Goal: Task Accomplishment & Management: Use online tool/utility

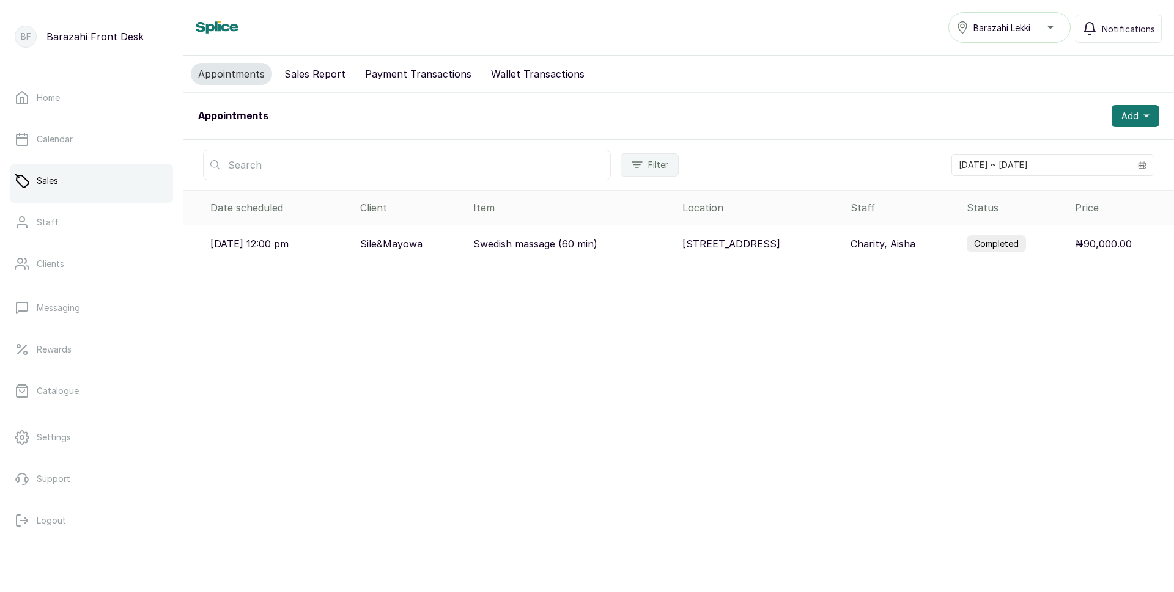
click at [296, 80] on button "Sales Report" at bounding box center [315, 74] width 76 height 22
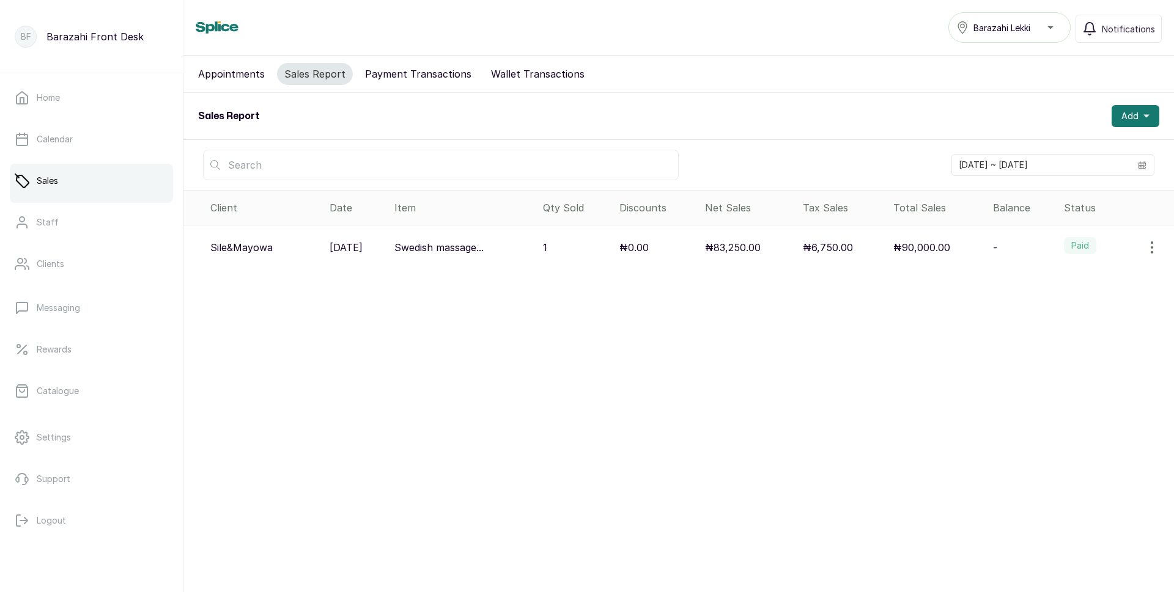
click at [399, 78] on button "Payment Transactions" at bounding box center [418, 74] width 121 height 22
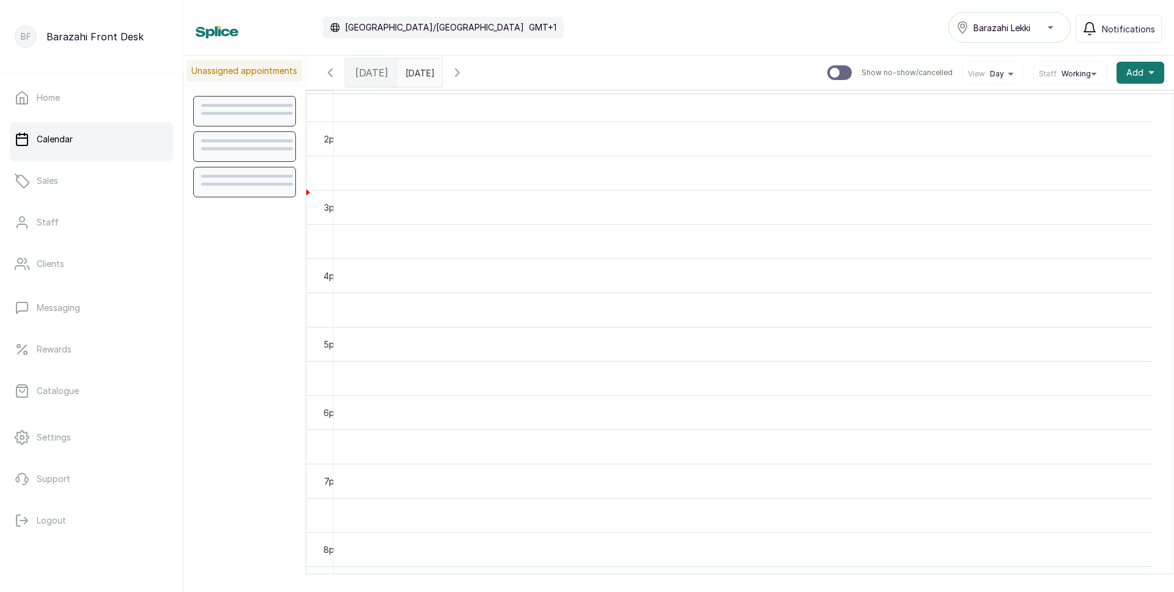
scroll to position [978, 0]
click at [76, 178] on link "Sales" at bounding box center [91, 181] width 163 height 34
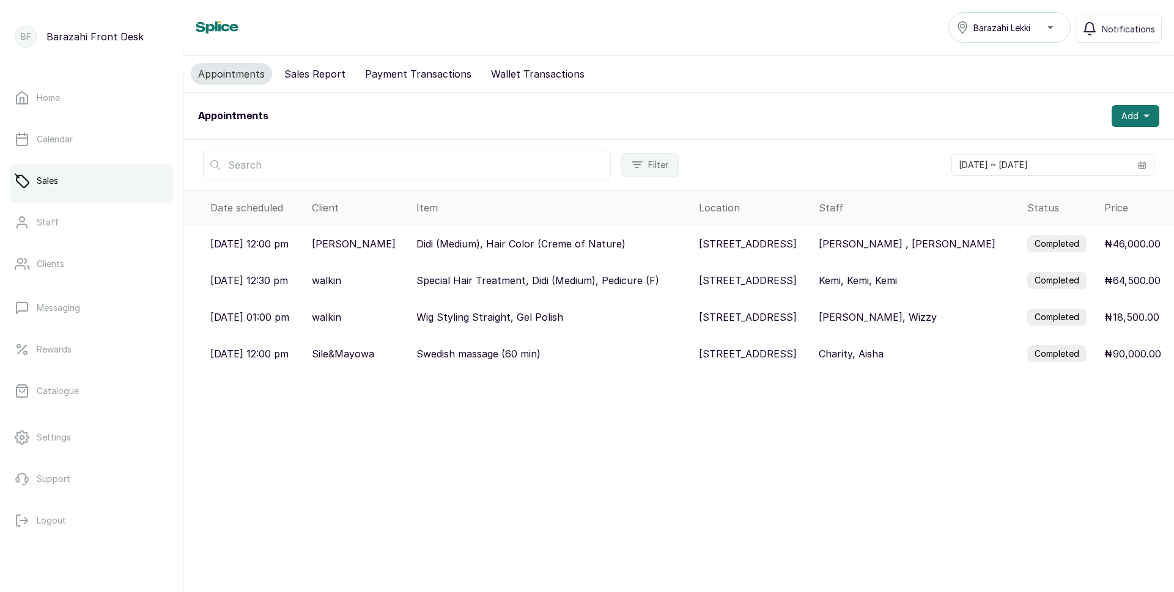
click at [1099, 246] on td "₦46,000.00" at bounding box center [1136, 244] width 75 height 37
click at [788, 245] on p "16 Fola Osibo Road, Lekki, Nigeria" at bounding box center [748, 244] width 98 height 15
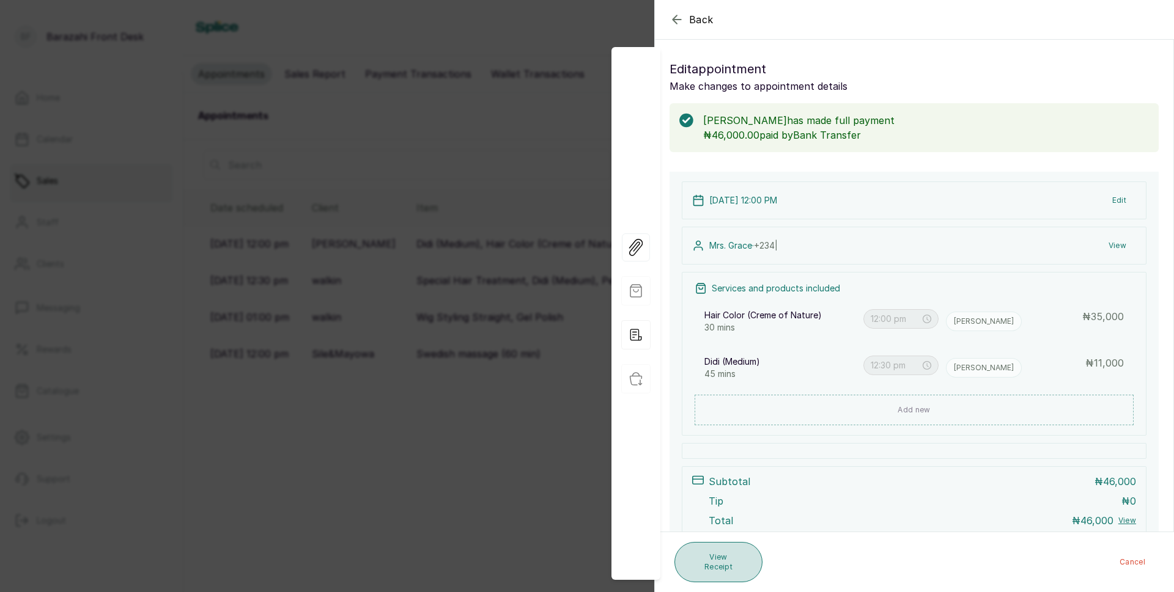
click at [732, 567] on button "View Receipt" at bounding box center [718, 562] width 88 height 40
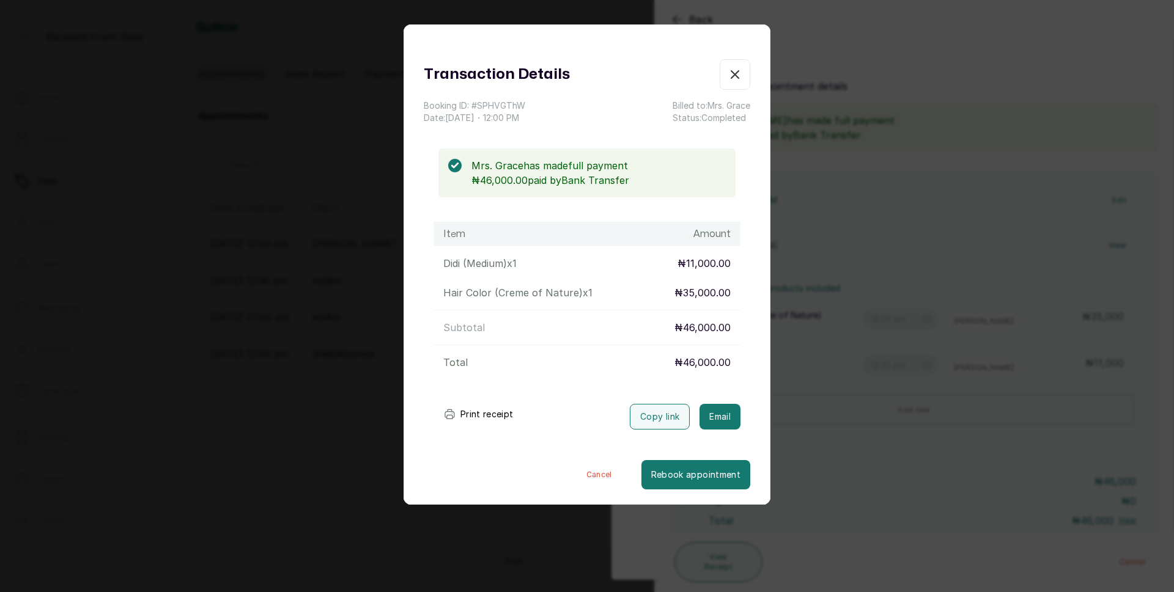
click at [473, 415] on button "Print receipt" at bounding box center [478, 414] width 90 height 24
click at [727, 76] on icon "button" at bounding box center [734, 74] width 15 height 15
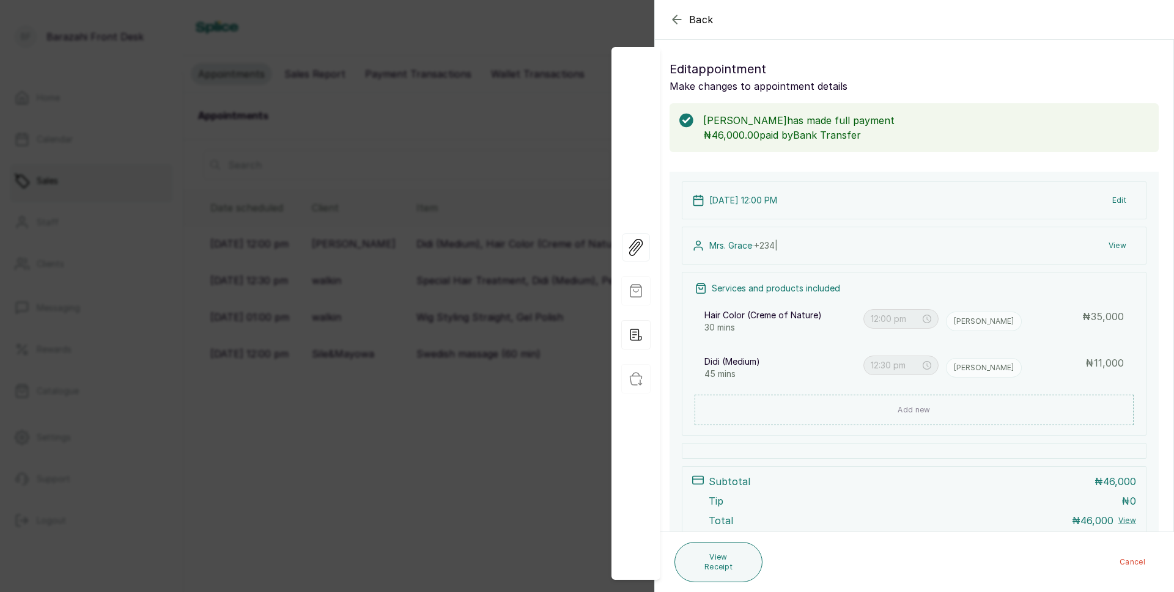
click at [350, 97] on div "Back Appointment Details Edit appointment Make changes to appointment details M…" at bounding box center [587, 296] width 1174 height 592
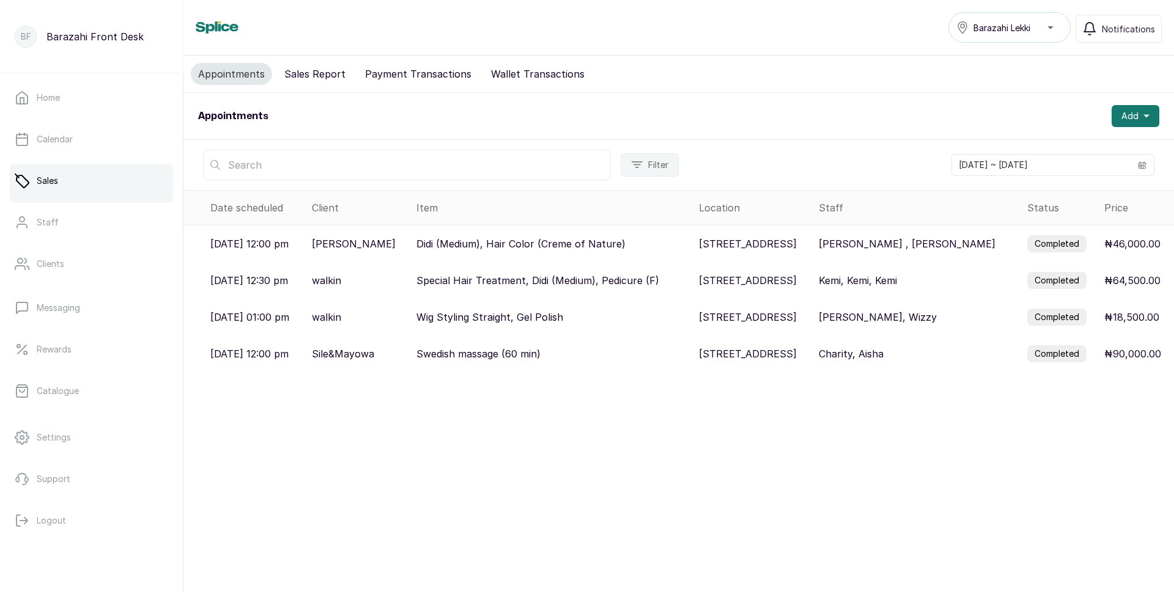
click at [327, 75] on button "Sales Report" at bounding box center [315, 74] width 76 height 22
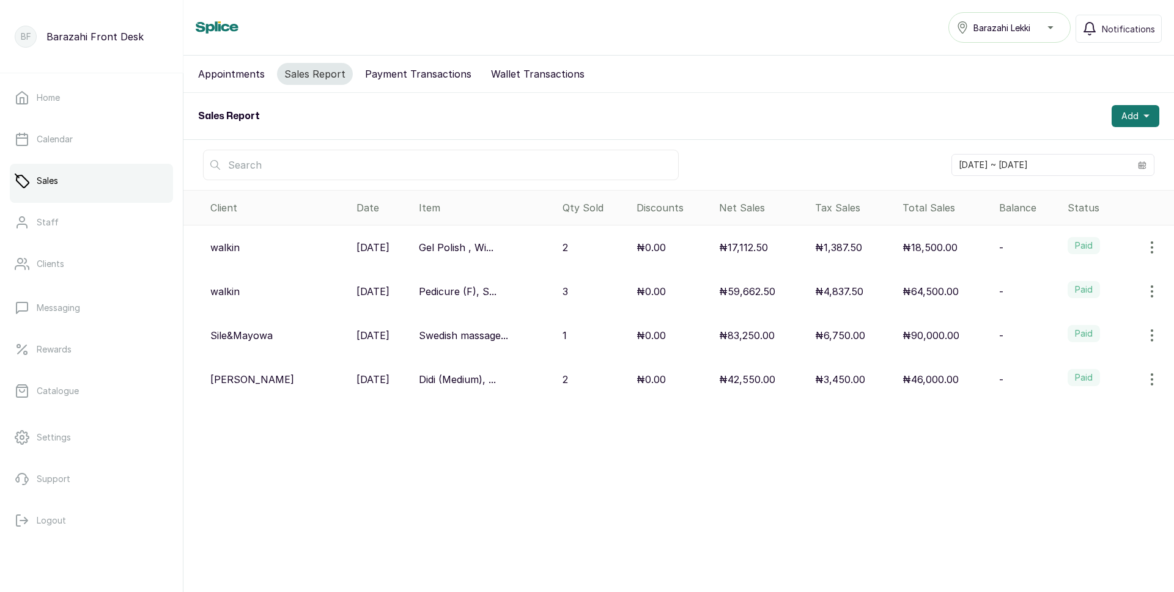
click at [392, 73] on button "Payment Transactions" at bounding box center [418, 74] width 121 height 22
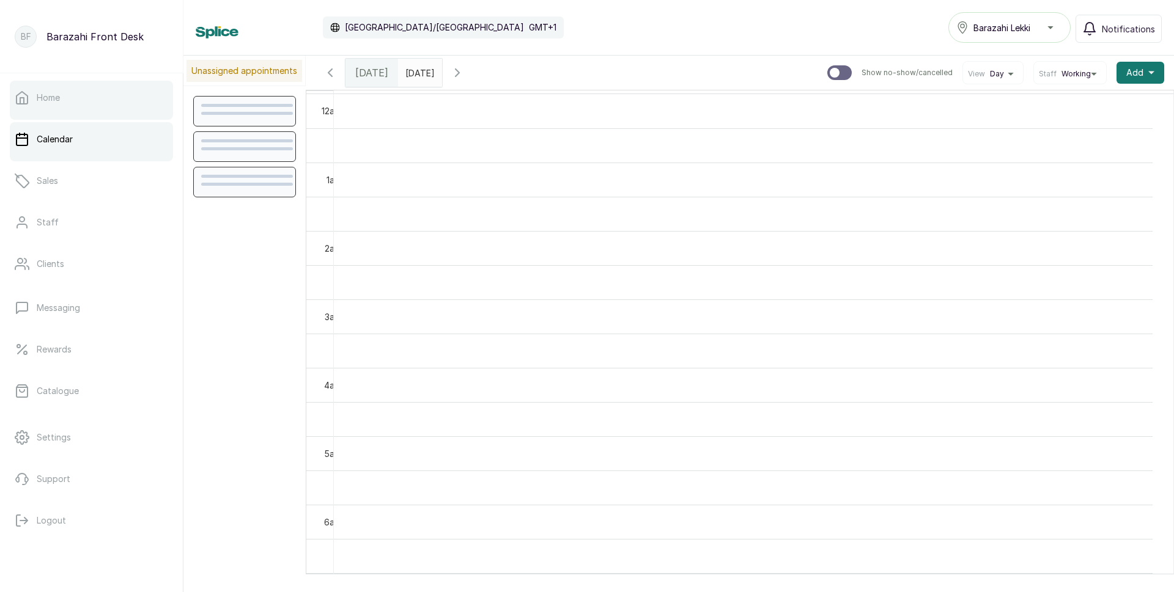
scroll to position [411, 0]
click at [97, 182] on link "Sales" at bounding box center [91, 181] width 163 height 34
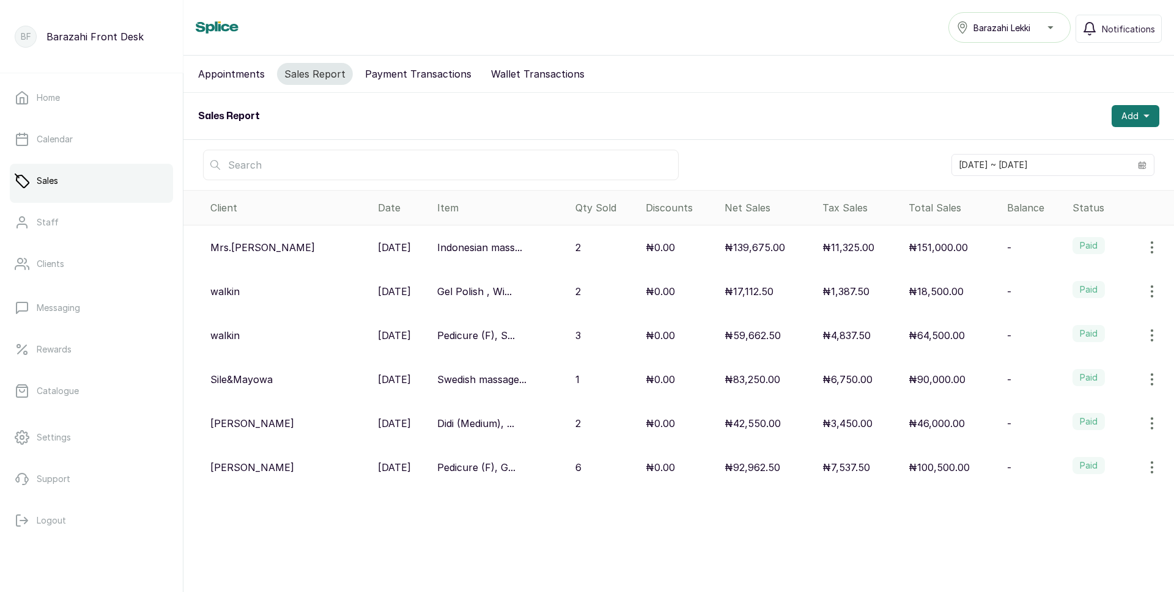
click at [1144, 243] on icon "button" at bounding box center [1151, 247] width 15 height 15
click at [909, 249] on p "₦151,000.00" at bounding box center [937, 247] width 59 height 15
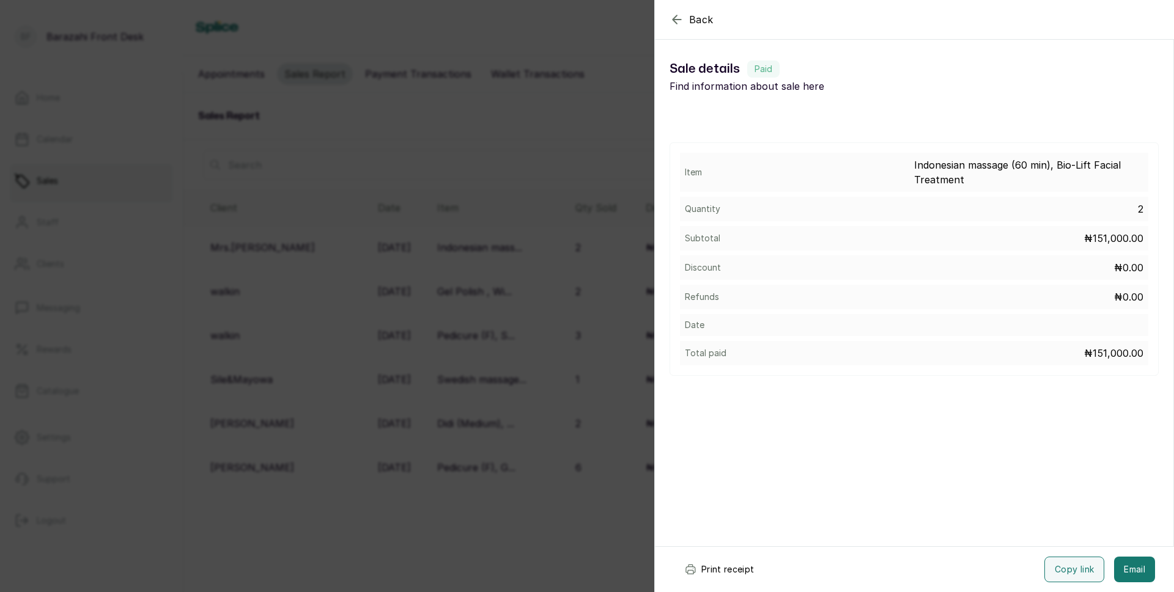
click at [737, 561] on button "Print receipt" at bounding box center [719, 570] width 90 height 26
click at [736, 570] on button "Print receipt" at bounding box center [719, 570] width 90 height 26
click at [464, 460] on div "Back Sale details Sale details Paid Find information about sale here Item Indon…" at bounding box center [587, 296] width 1174 height 592
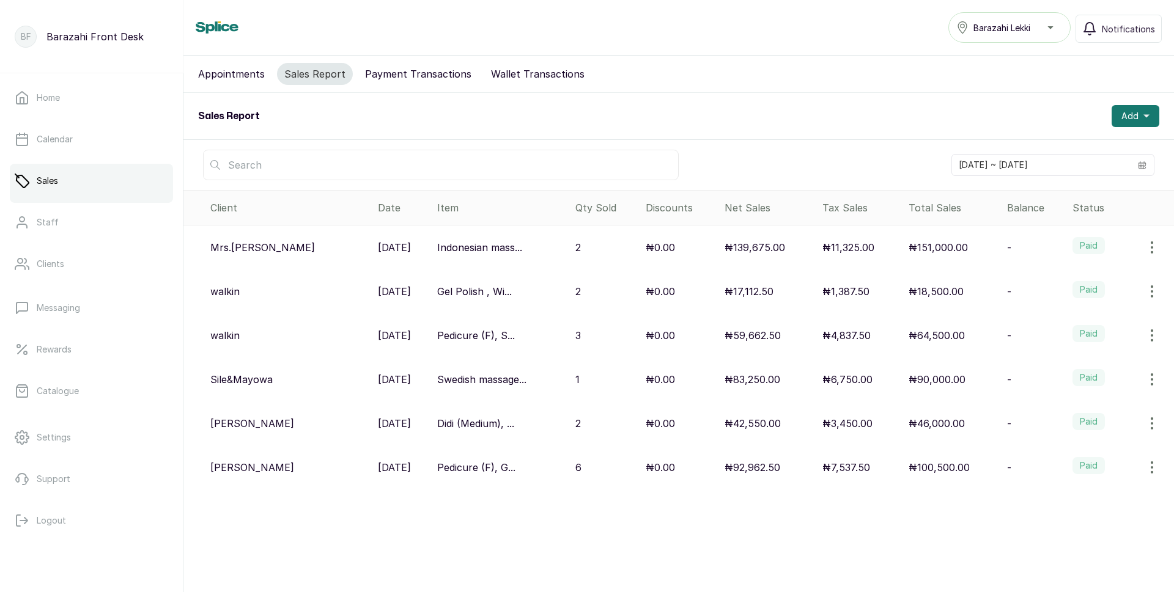
click at [911, 469] on p "₦100,500.00" at bounding box center [938, 467] width 61 height 15
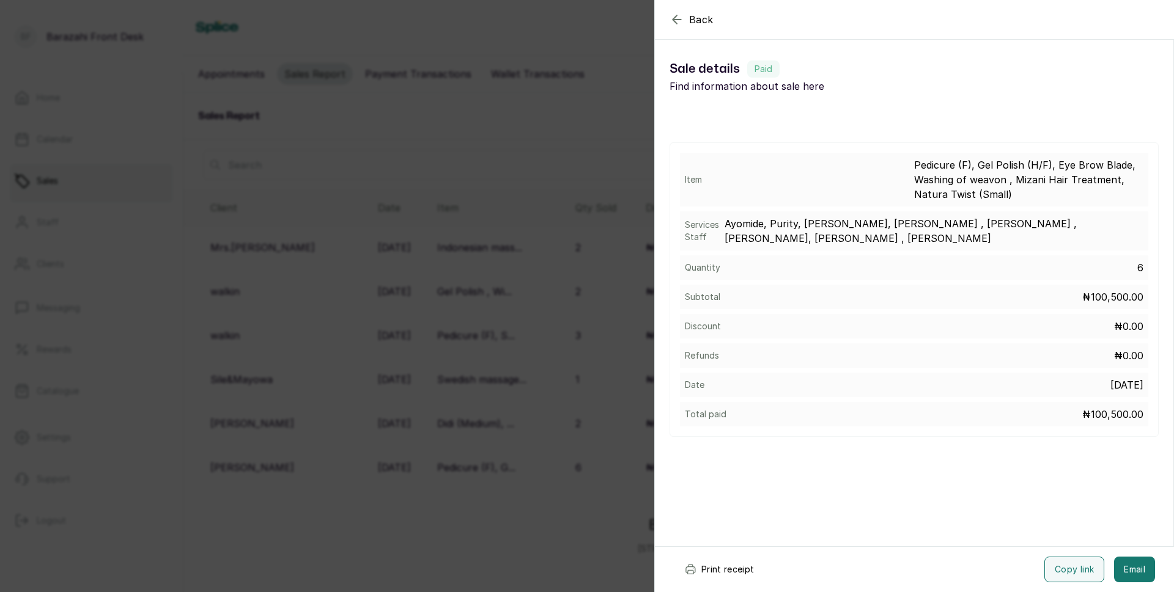
click at [746, 572] on button "Print receipt" at bounding box center [719, 570] width 90 height 26
click at [676, 17] on icon "button" at bounding box center [676, 19] width 8 height 8
